Goal: Transaction & Acquisition: Purchase product/service

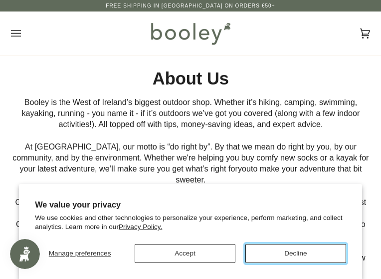
click at [289, 254] on button "Decline" at bounding box center [296, 253] width 101 height 19
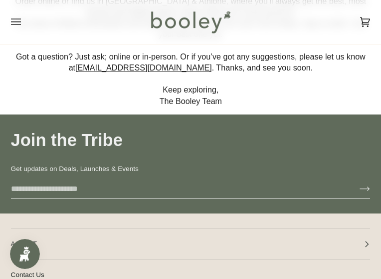
scroll to position [205, 0]
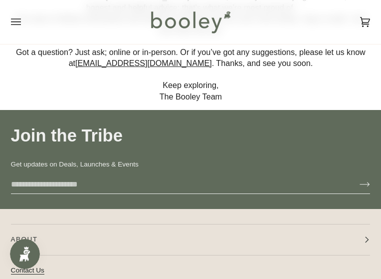
click at [25, 266] on link "Contact Us" at bounding box center [27, 269] width 33 height 7
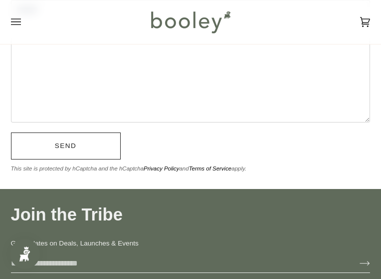
scroll to position [379, 0]
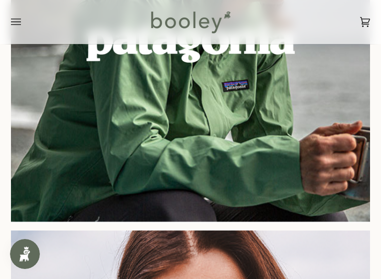
scroll to position [962, 0]
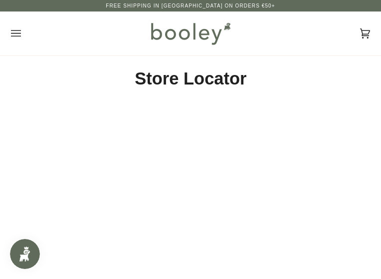
click at [21, 27] on icon "Open menu" at bounding box center [16, 33] width 10 height 15
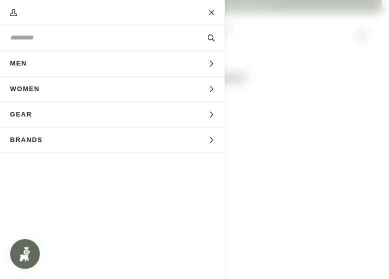
click at [33, 64] on span "Men" at bounding box center [22, 63] width 44 height 25
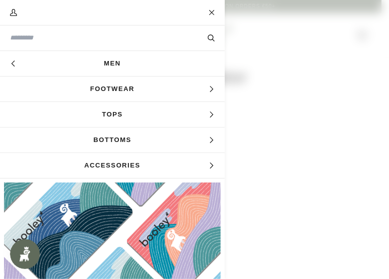
click at [104, 95] on span "Footwear" at bounding box center [112, 88] width 225 height 25
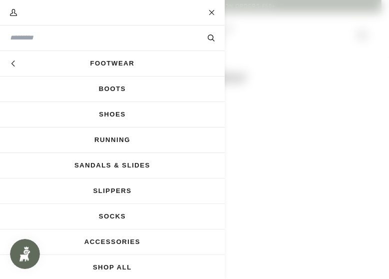
click at [120, 139] on link "Running" at bounding box center [112, 139] width 225 height 25
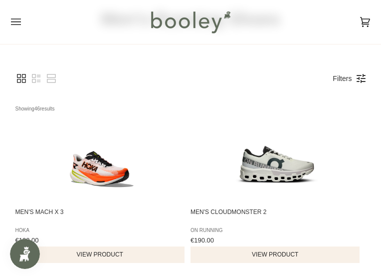
scroll to position [59, 0]
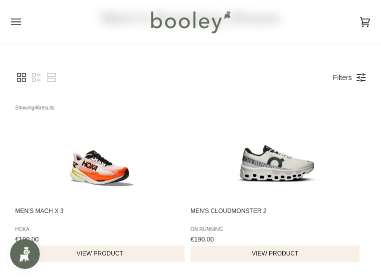
click at [352, 86] on link "Filters" at bounding box center [342, 77] width 29 height 17
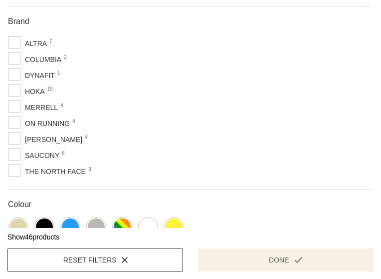
scroll to position [197, 0]
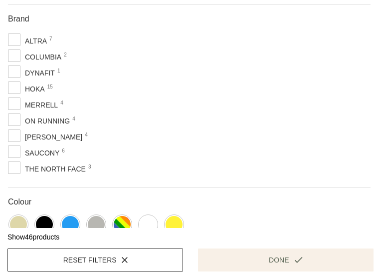
click at [50, 120] on span "On Running 4" at bounding box center [41, 121] width 67 height 12
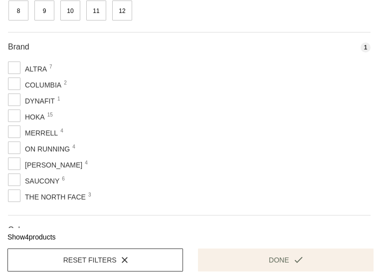
click at [257, 248] on button "Done" at bounding box center [286, 259] width 176 height 23
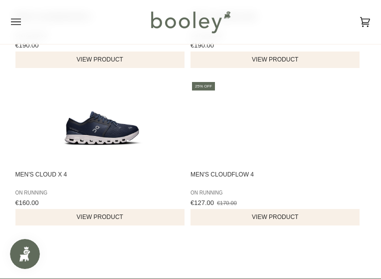
scroll to position [263, 0]
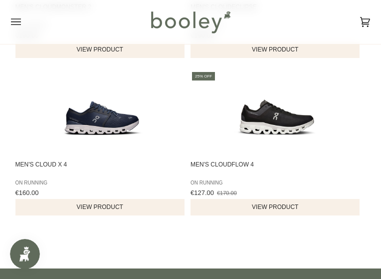
click at [270, 214] on button "View product" at bounding box center [275, 207] width 169 height 16
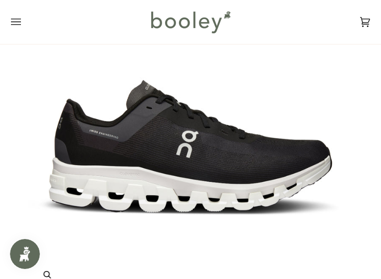
scroll to position [97, 0]
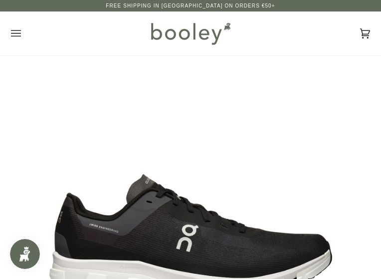
drag, startPoint x: 198, startPoint y: 98, endPoint x: 335, endPoint y: 126, distance: 140.7
